Goal: Transaction & Acquisition: Book appointment/travel/reservation

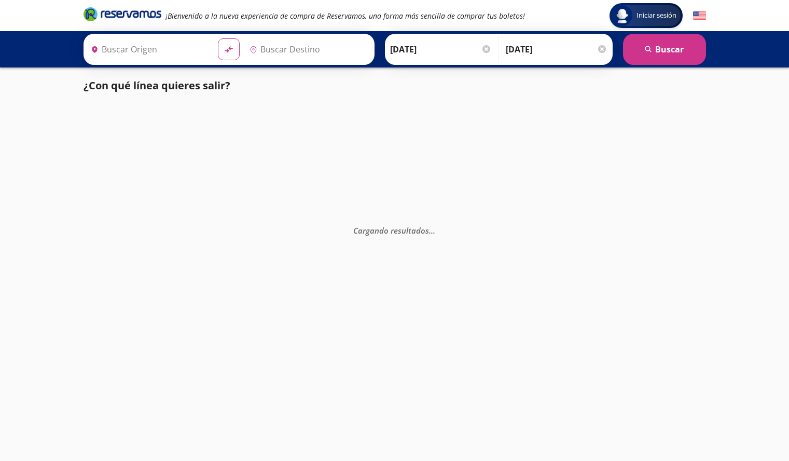
type input "[GEOGRAPHIC_DATA], [GEOGRAPHIC_DATA]"
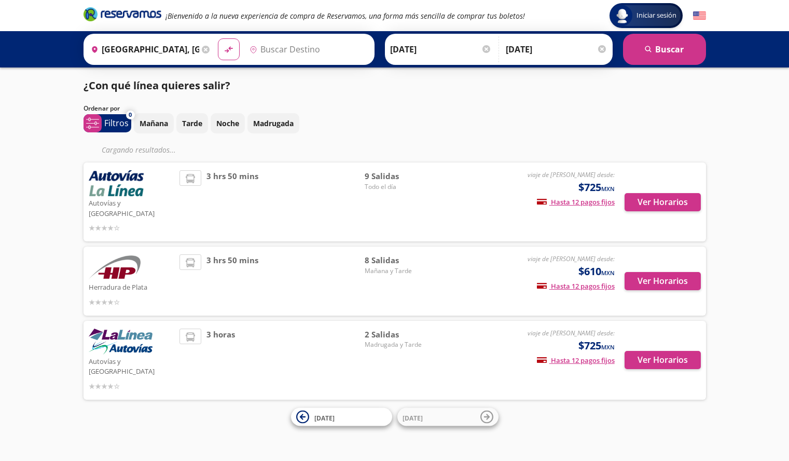
type input "Toluca, [GEOGRAPHIC_DATA]"
click at [590, 107] on div "Ordenar por" at bounding box center [394, 108] width 622 height 9
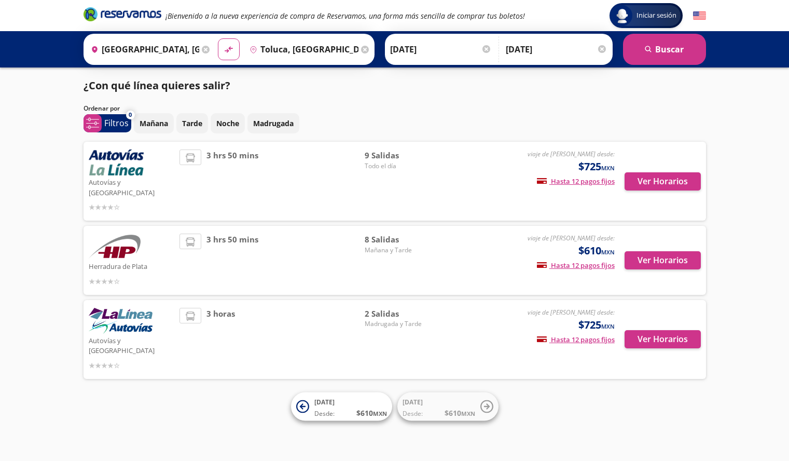
click at [654, 187] on div "Ver Horarios" at bounding box center [658, 180] width 86 height 63
click at [654, 176] on button "Ver Horarios" at bounding box center [662, 181] width 76 height 18
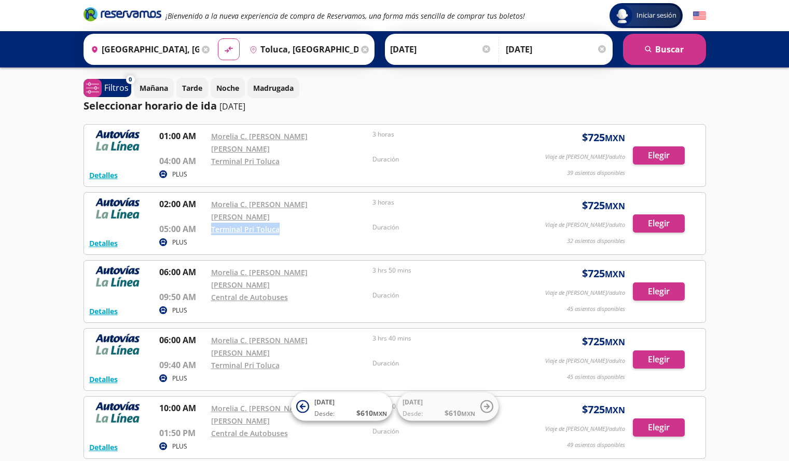
drag, startPoint x: 285, startPoint y: 206, endPoint x: 198, endPoint y: 212, distance: 87.3
click at [198, 212] on div "Detalles PLUS 02:00 AM Morelia C. [PERSON_NAME] [PERSON_NAME] 05:00 AM Terminal…" at bounding box center [394, 223] width 611 height 51
drag, startPoint x: 346, startPoint y: 226, endPoint x: 337, endPoint y: 222, distance: 9.8
click at [346, 226] on div "Detalles PLUS 02:00 AM Morelia C. [PERSON_NAME] [PERSON_NAME] 05:00 AM Terminal…" at bounding box center [394, 223] width 622 height 63
drag, startPoint x: 284, startPoint y: 210, endPoint x: 209, endPoint y: 208, distance: 75.2
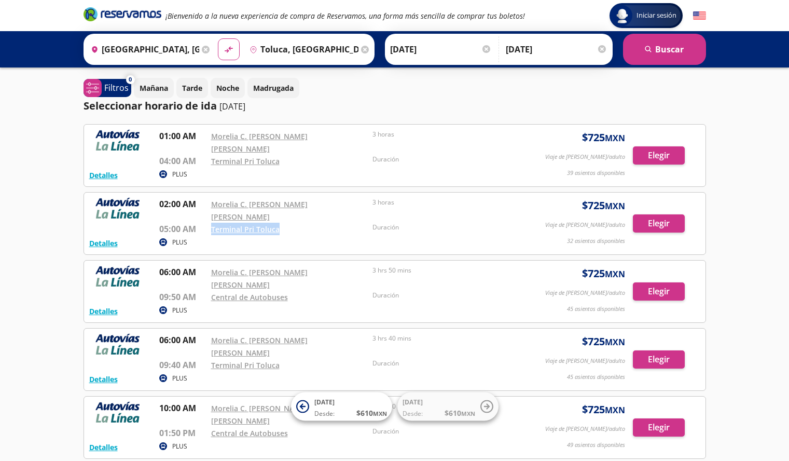
click at [209, 208] on div "02:00 AM Morelia C. [PERSON_NAME] [PERSON_NAME] 05:00 AM Terminal Pri Toluca 3 …" at bounding box center [344, 216] width 370 height 37
copy link "Terminal Pri Toluca"
click at [183, 290] on p "09:50 AM" at bounding box center [182, 296] width 47 height 12
click at [173, 198] on p "02:00 AM" at bounding box center [182, 204] width 47 height 12
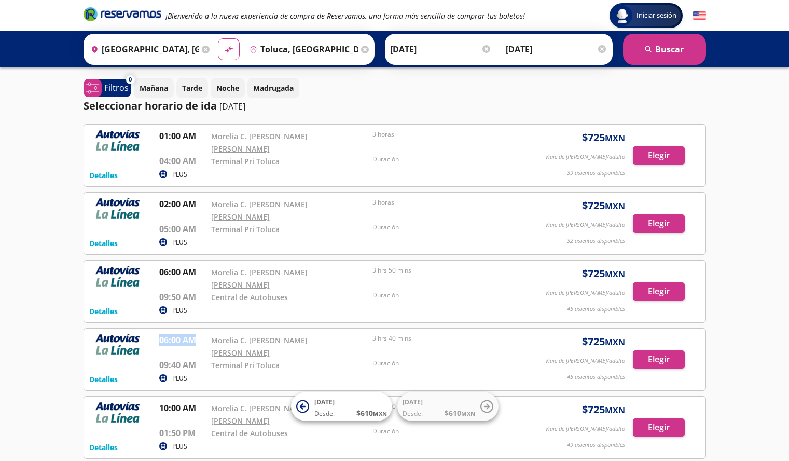
drag, startPoint x: 159, startPoint y: 303, endPoint x: 192, endPoint y: 300, distance: 33.3
click at [192, 333] on p "06:00 AM" at bounding box center [182, 339] width 47 height 12
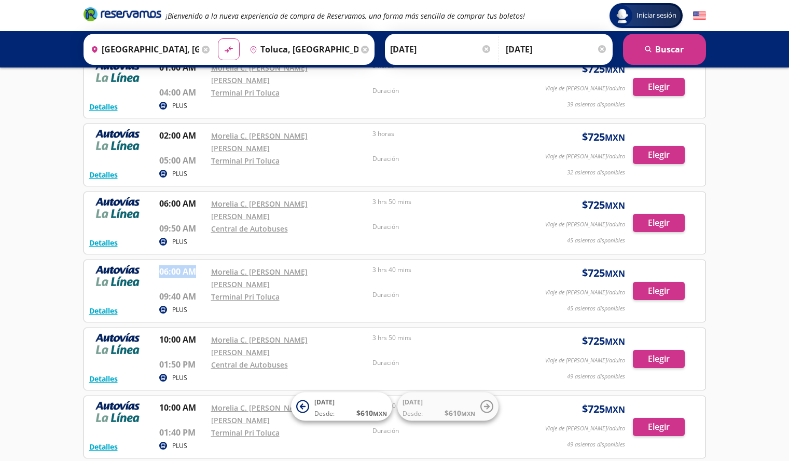
scroll to position [65, 0]
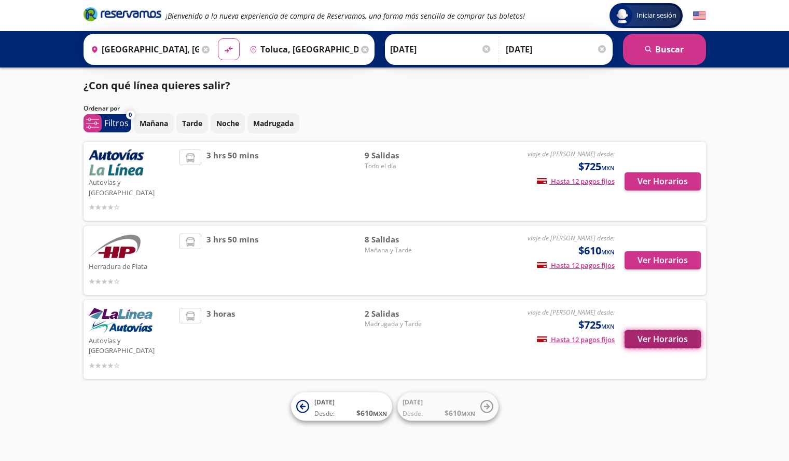
click at [660, 330] on button "Ver Horarios" at bounding box center [662, 339] width 76 height 18
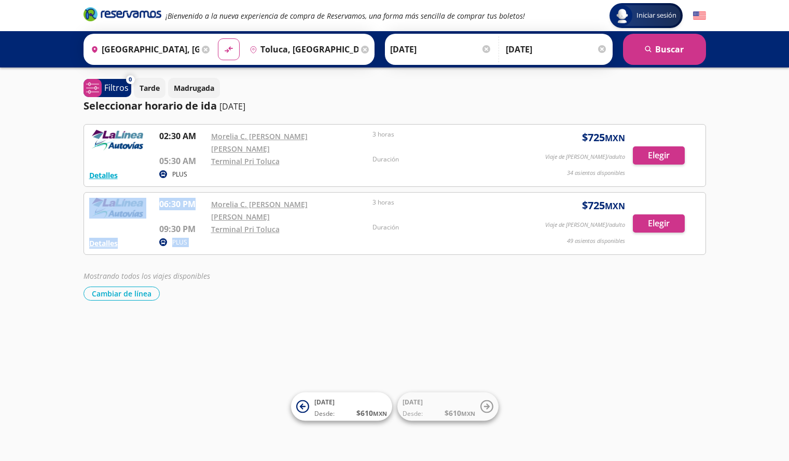
drag, startPoint x: 154, startPoint y: 191, endPoint x: 197, endPoint y: 191, distance: 43.0
click at [197, 198] on div "Detalles PLUS 06:30 PM Morelia C. [PERSON_NAME] [PERSON_NAME] 09:30 PM Terminal…" at bounding box center [394, 223] width 611 height 51
click at [161, 198] on p "06:30 PM" at bounding box center [182, 204] width 47 height 12
click at [482, 212] on div "Detalles PLUS 06:30 PM Morelia C. [PERSON_NAME] [PERSON_NAME] 09:30 PM Terminal…" at bounding box center [394, 223] width 611 height 51
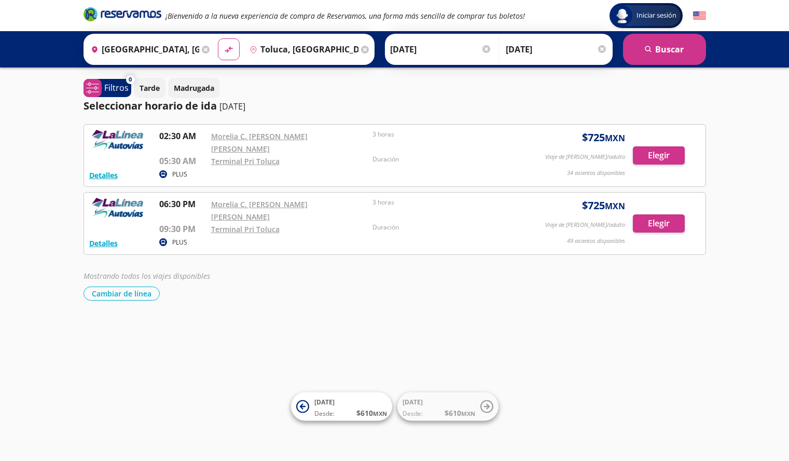
click at [206, 277] on div "Iniciar sesión Iniciar sesión ¡Bienvenido a la nueva experiencia de compra de R…" at bounding box center [394, 230] width 789 height 461
click at [652, 55] on button "search [GEOGRAPHIC_DATA]" at bounding box center [664, 49] width 83 height 31
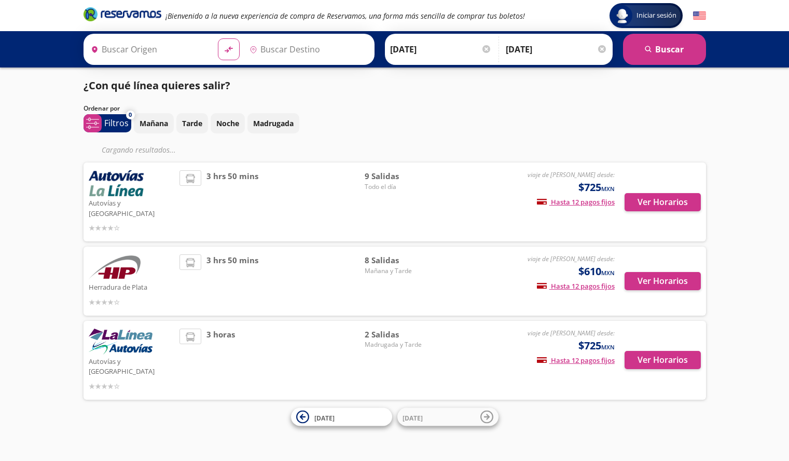
type input "[GEOGRAPHIC_DATA], [GEOGRAPHIC_DATA]"
type input "Toluca, [GEOGRAPHIC_DATA]"
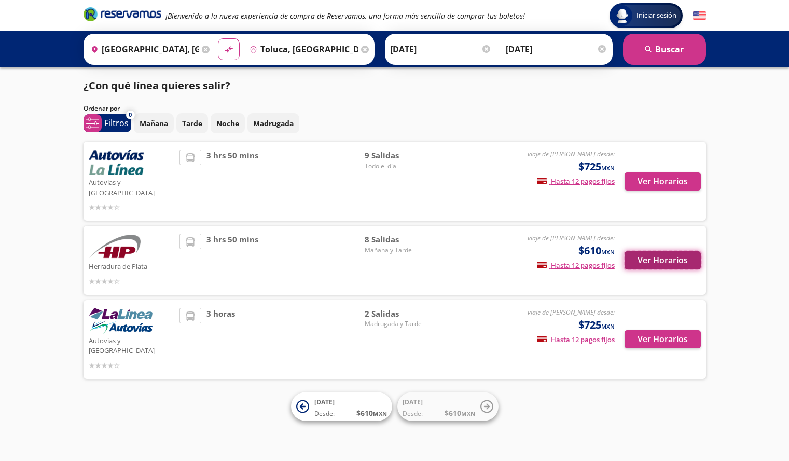
click at [665, 252] on button "Ver Horarios" at bounding box center [662, 260] width 76 height 18
click at [661, 178] on button "Ver Horarios" at bounding box center [662, 181] width 76 height 18
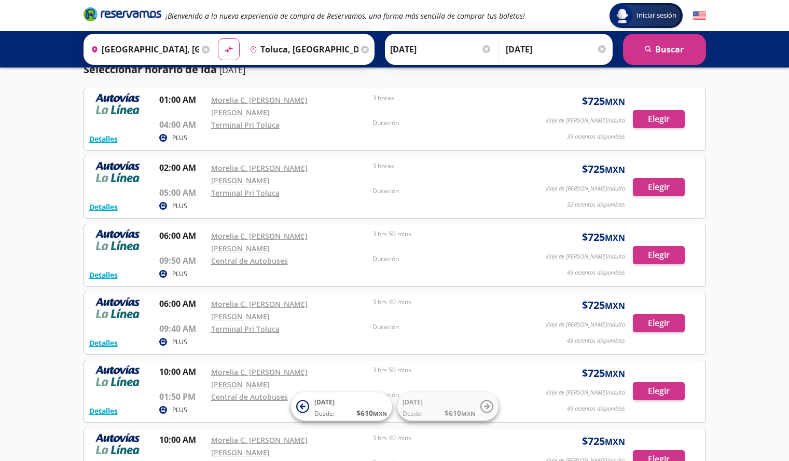
scroll to position [37, 0]
